Goal: Task Accomplishment & Management: Manage account settings

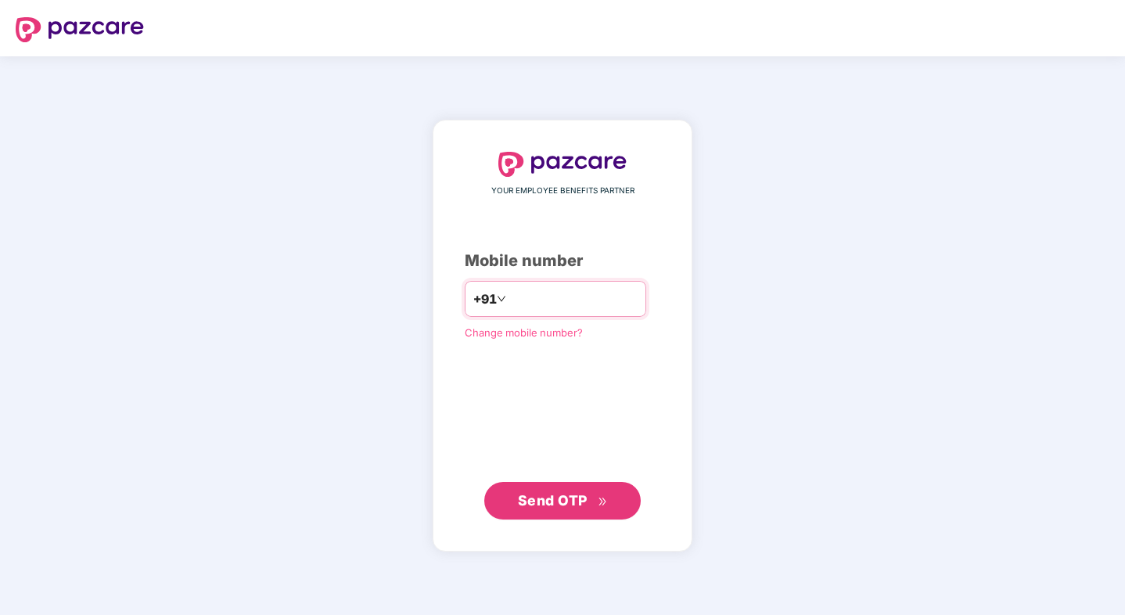
click at [554, 296] on input "number" at bounding box center [573, 298] width 128 height 25
type input "**********"
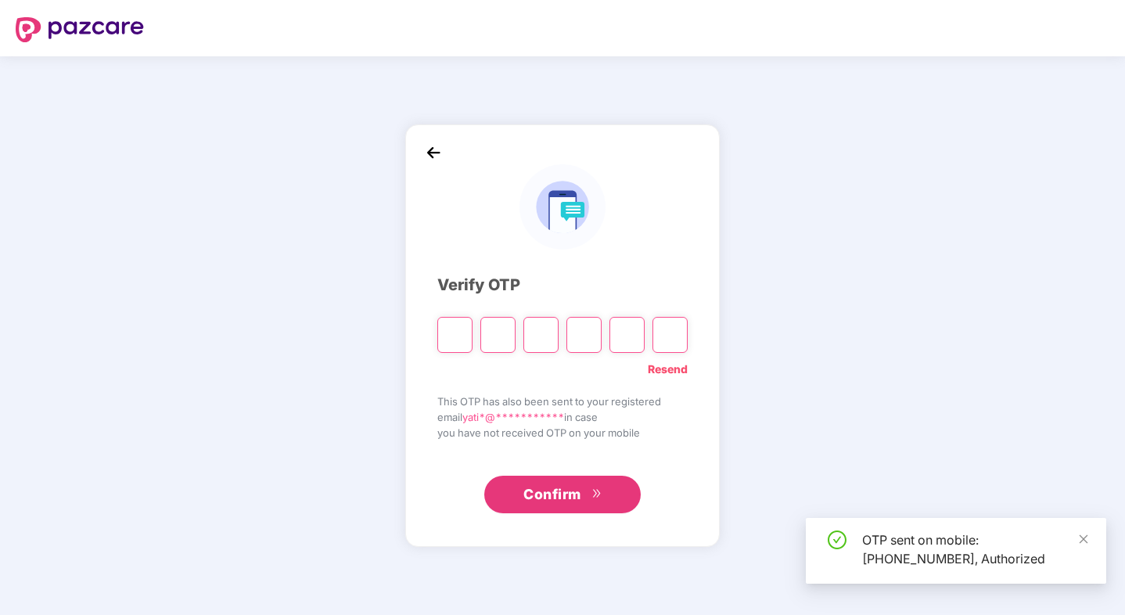
click at [454, 347] on input "Please enter verification code. Digit 1" at bounding box center [454, 335] width 35 height 36
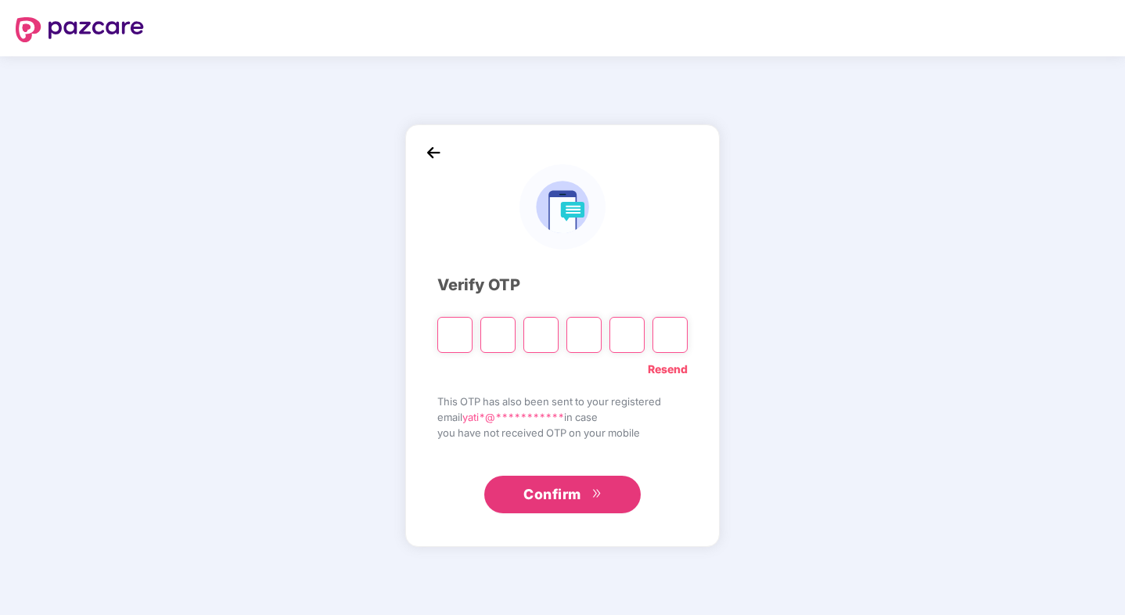
type input "*"
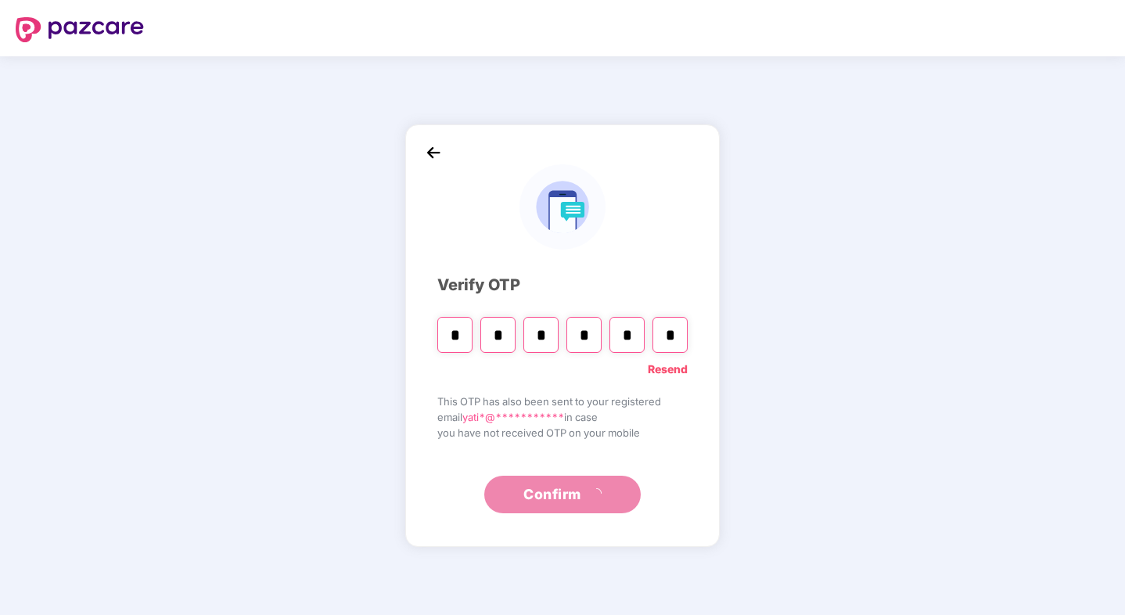
type input "*"
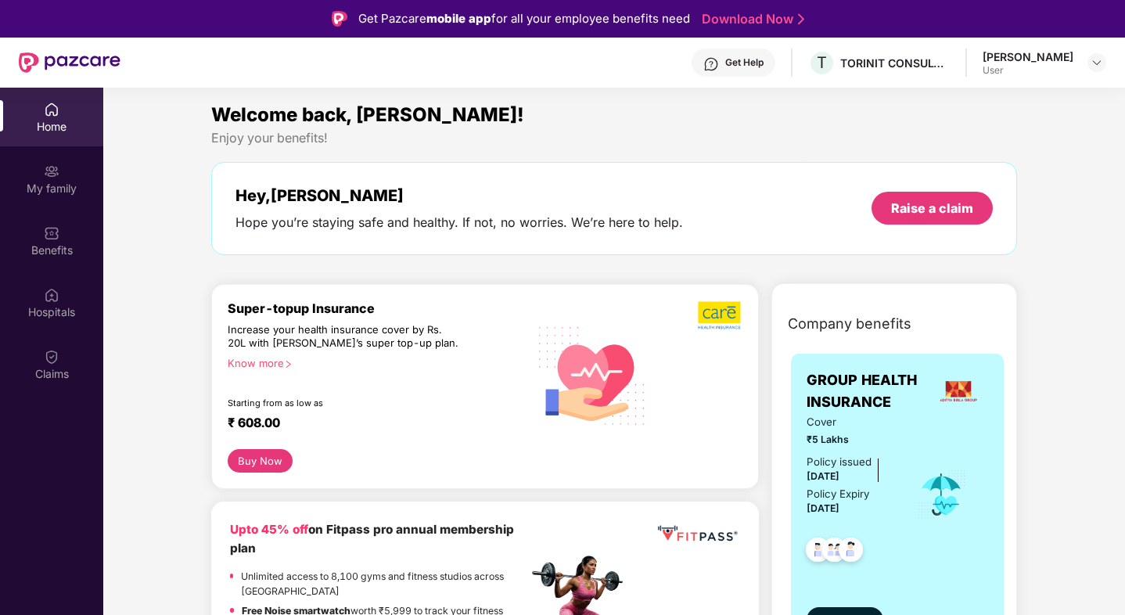
click at [60, 119] on div "Home" at bounding box center [51, 127] width 103 height 16
click at [46, 116] on img at bounding box center [52, 110] width 16 height 16
click at [1042, 66] on div "User" at bounding box center [1027, 70] width 91 height 13
click at [1093, 65] on img at bounding box center [1096, 62] width 13 height 13
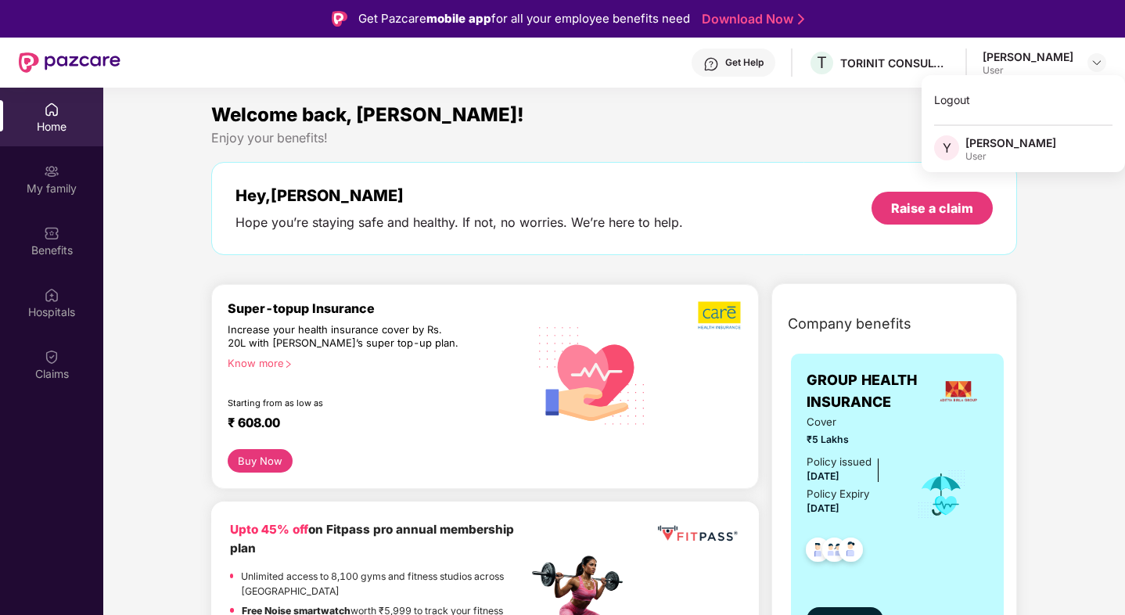
click at [688, 170] on div "Hey, [PERSON_NAME] Hope you’re staying safe and healthy. If not, no worries. We…" at bounding box center [614, 208] width 806 height 93
